Goal: Obtain resource: Download file/media

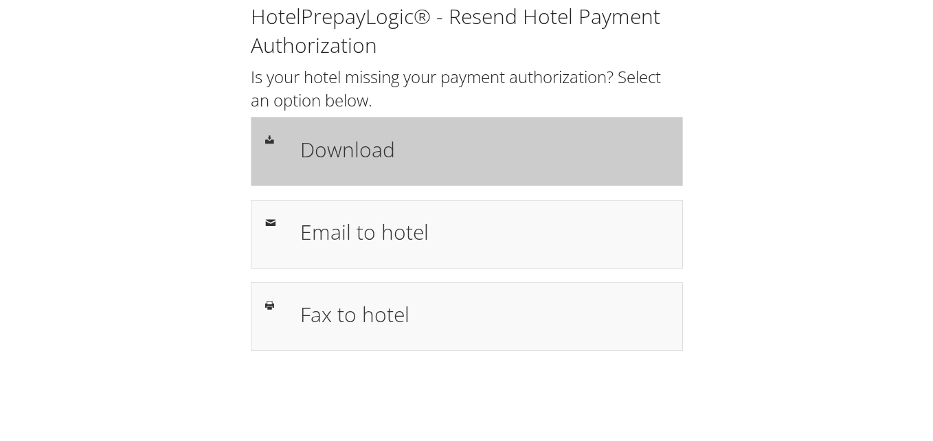
click at [480, 172] on div "Download" at bounding box center [467, 151] width 432 height 69
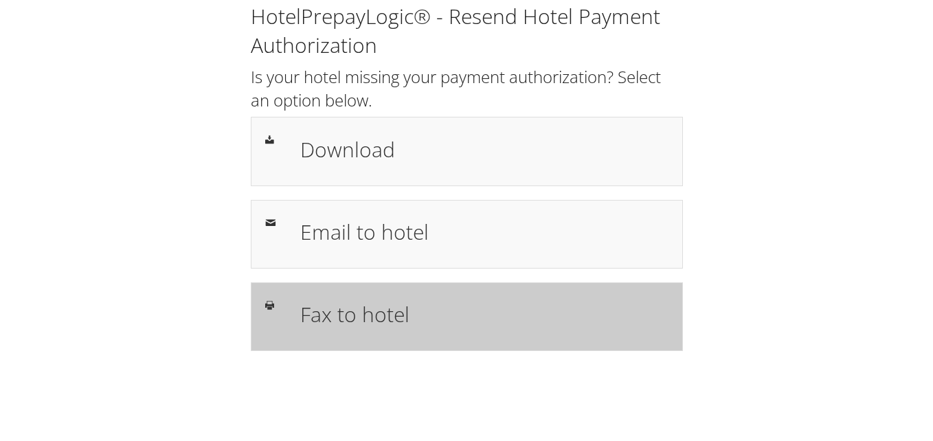
click at [517, 294] on div "Fax to hotel" at bounding box center [467, 316] width 432 height 69
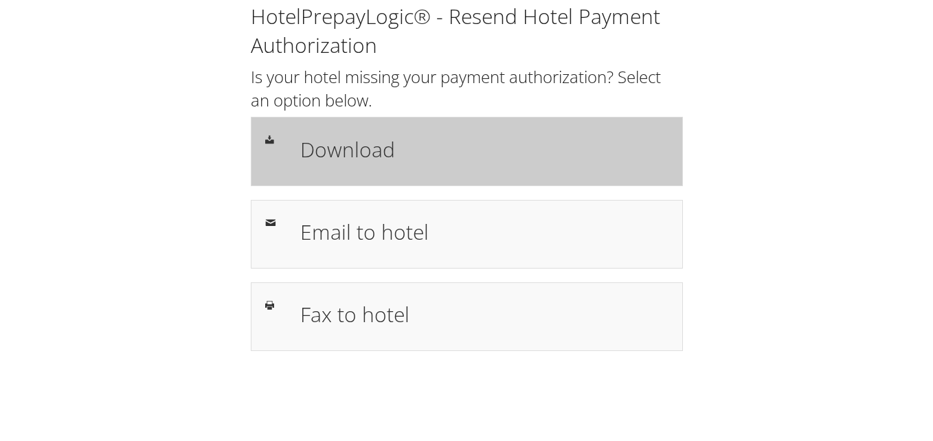
click at [347, 129] on div "Download" at bounding box center [467, 151] width 432 height 69
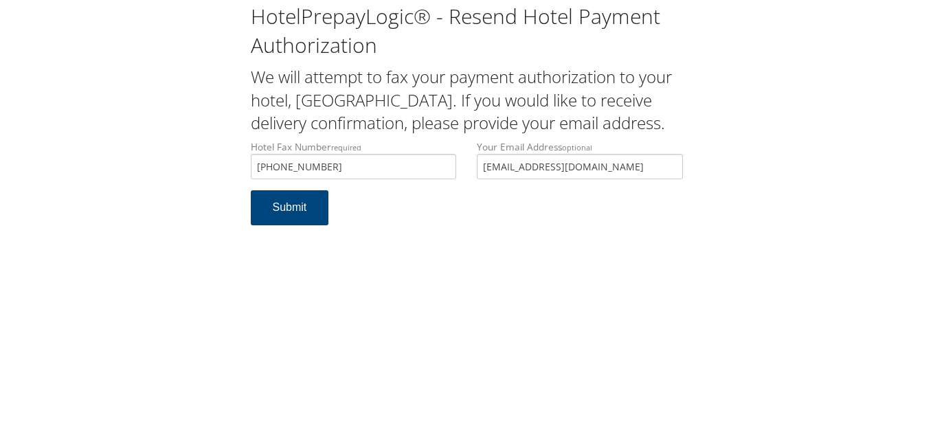
click at [391, 184] on div "Hotel Fax Number required +1 (717) 840-7841 Hotel fax number is required Your E…" at bounding box center [466, 165] width 453 height 50
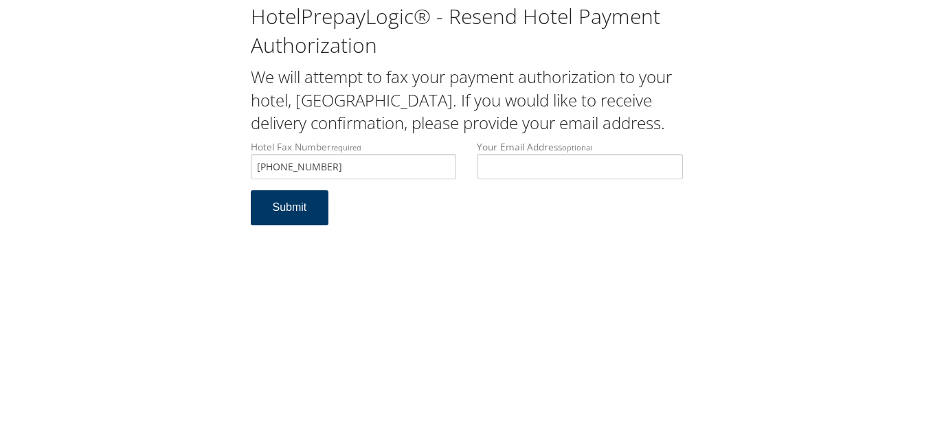
click at [289, 220] on button "Submit" at bounding box center [290, 207] width 78 height 35
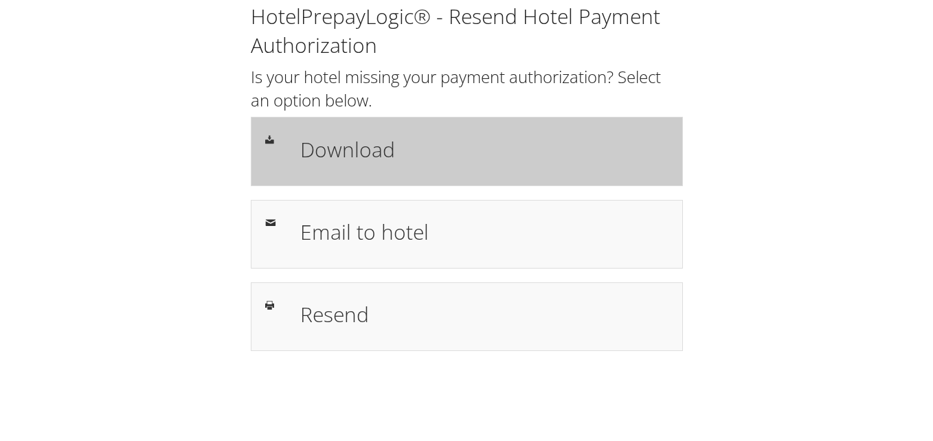
click at [509, 134] on h1 "Download" at bounding box center [484, 149] width 368 height 31
